Goal: Information Seeking & Learning: Learn about a topic

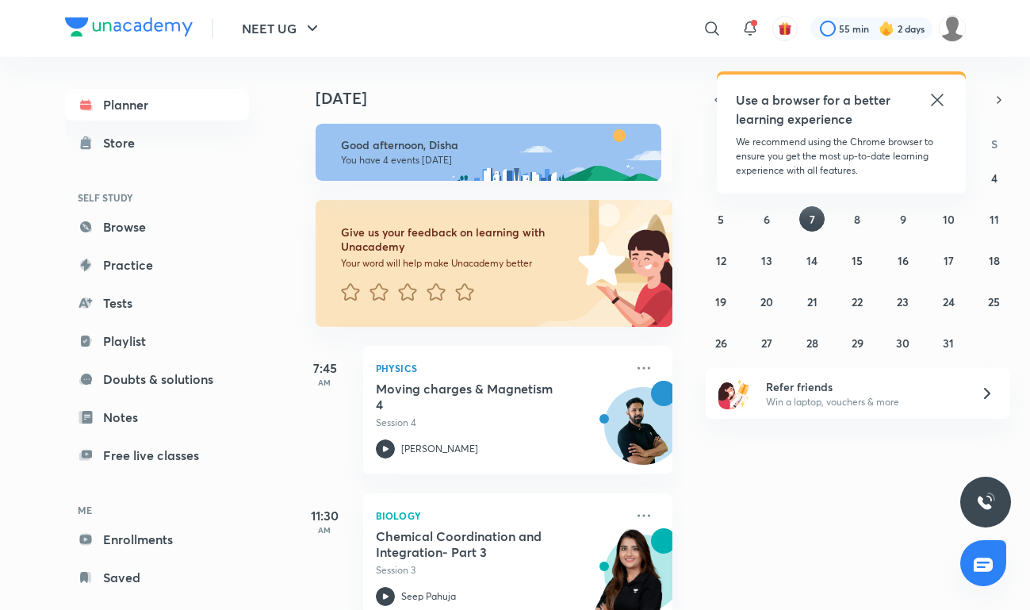
click at [935, 101] on icon at bounding box center [937, 100] width 12 height 12
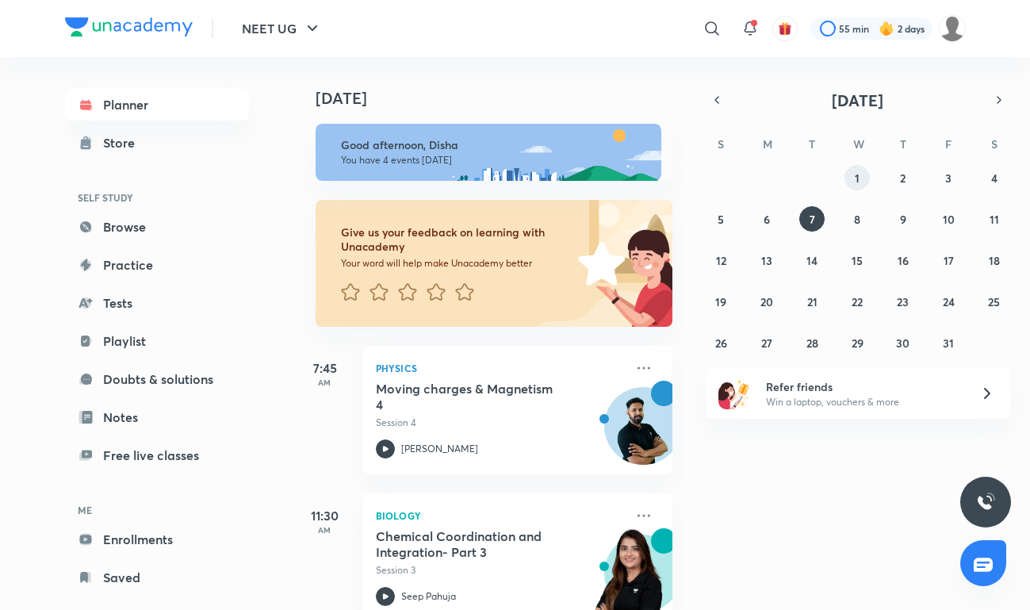
click at [866, 171] on button "1" at bounding box center [856, 177] width 25 height 25
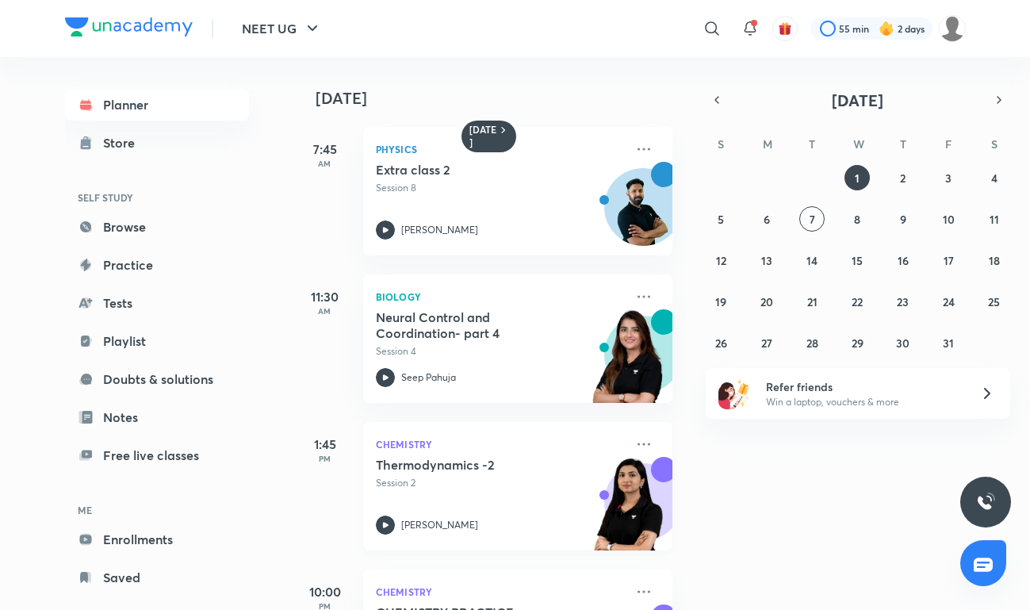
click at [518, 462] on h5 "Thermodynamics -2" at bounding box center [474, 465] width 197 height 16
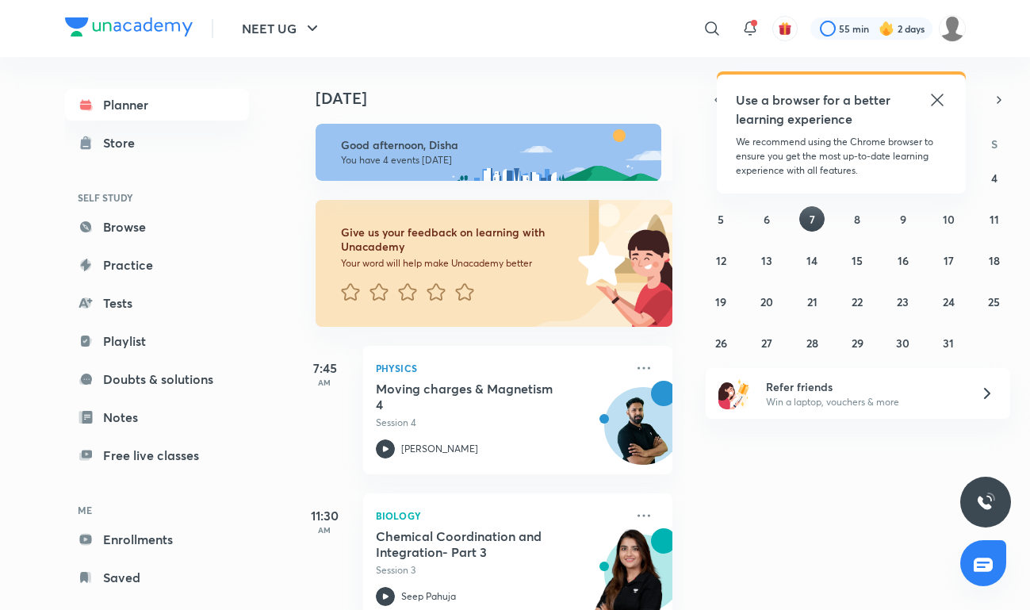
click at [936, 97] on icon at bounding box center [936, 99] width 19 height 19
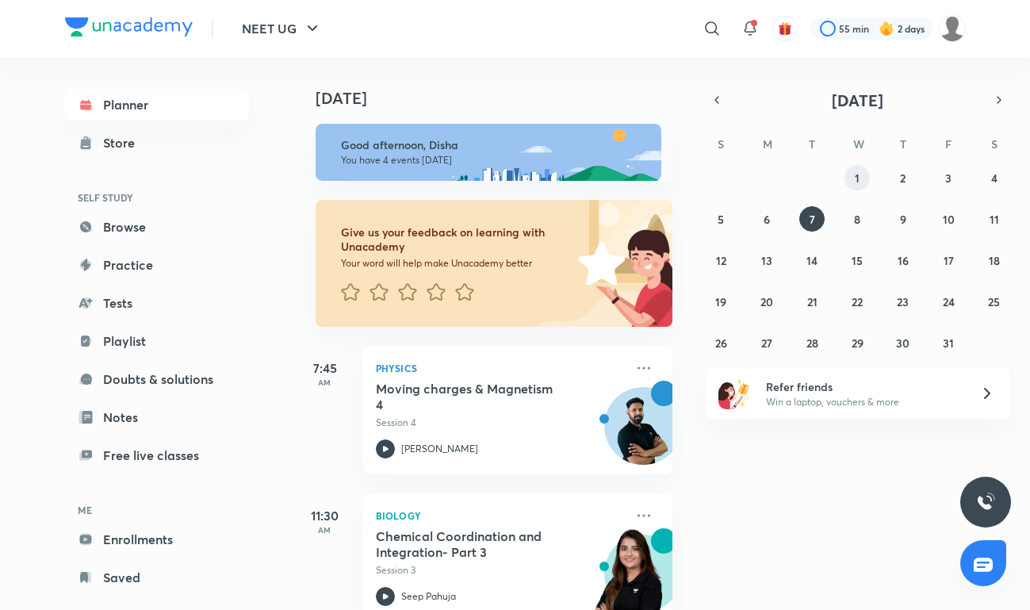
click at [859, 182] on button "1" at bounding box center [856, 177] width 25 height 25
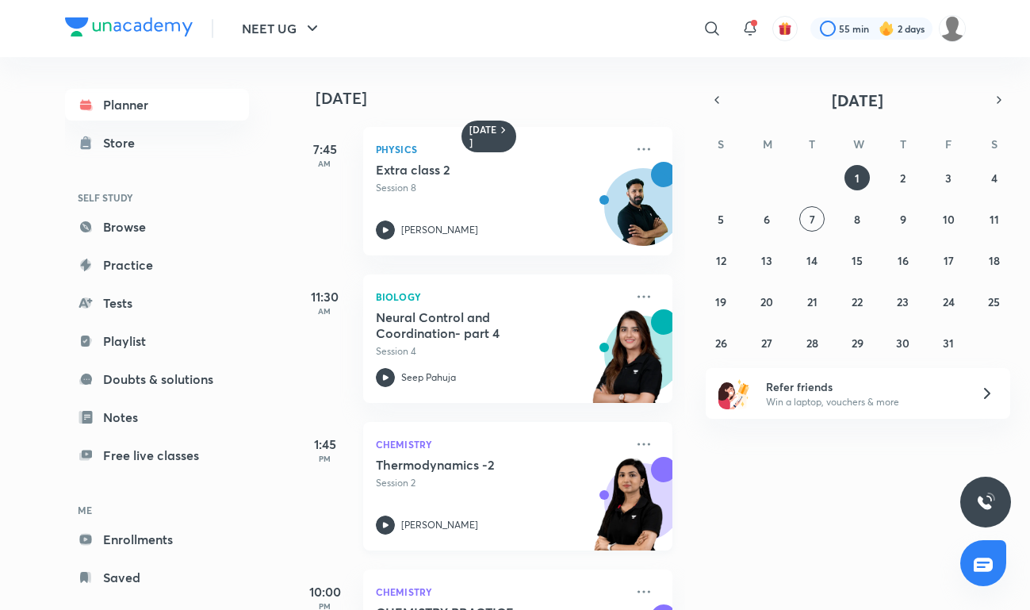
click at [381, 514] on div "Thermodynamics -2 Session 2 [PERSON_NAME]" at bounding box center [500, 496] width 249 height 78
